Goal: Task Accomplishment & Management: Manage account settings

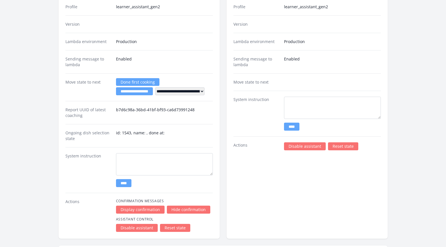
scroll to position [1036, 0]
click at [289, 145] on link "Disable assistant" at bounding box center [305, 146] width 42 height 8
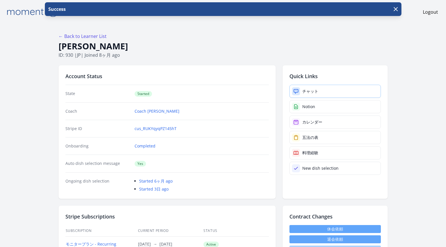
click at [317, 91] on div "チャット" at bounding box center [310, 91] width 16 height 6
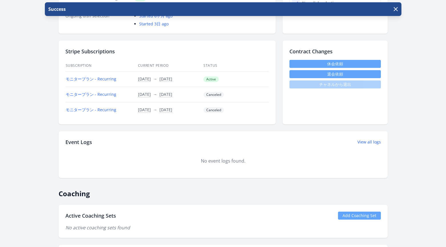
scroll to position [177, 0]
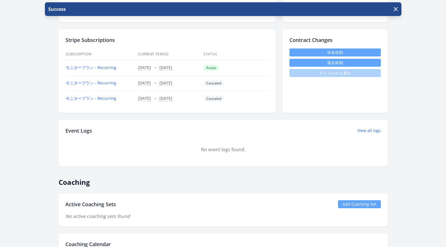
click at [346, 205] on link "Add Coaching Set" at bounding box center [359, 204] width 43 height 8
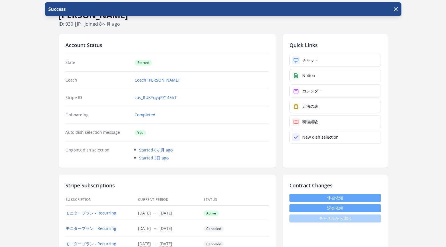
scroll to position [0, 0]
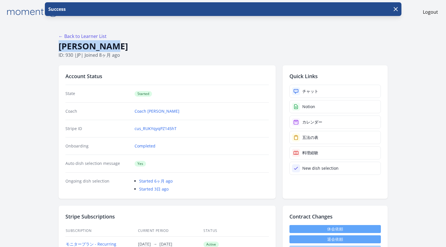
drag, startPoint x: 111, startPoint y: 46, endPoint x: 59, endPoint y: 48, distance: 52.0
click at [59, 48] on h1 "Yuki Moriya" at bounding box center [223, 46] width 329 height 11
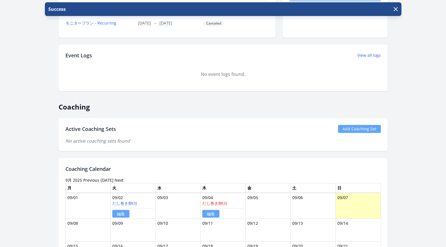
scroll to position [235, 0]
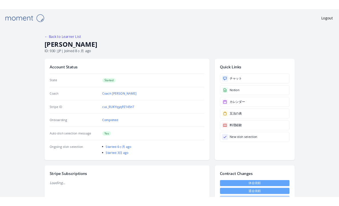
scroll to position [235, 0]
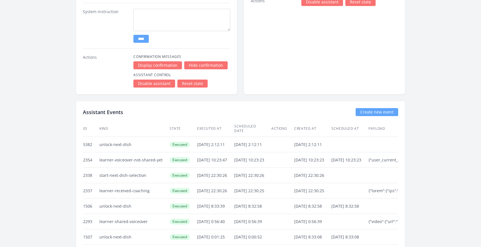
scroll to position [1205, 0]
